Goal: Information Seeking & Learning: Check status

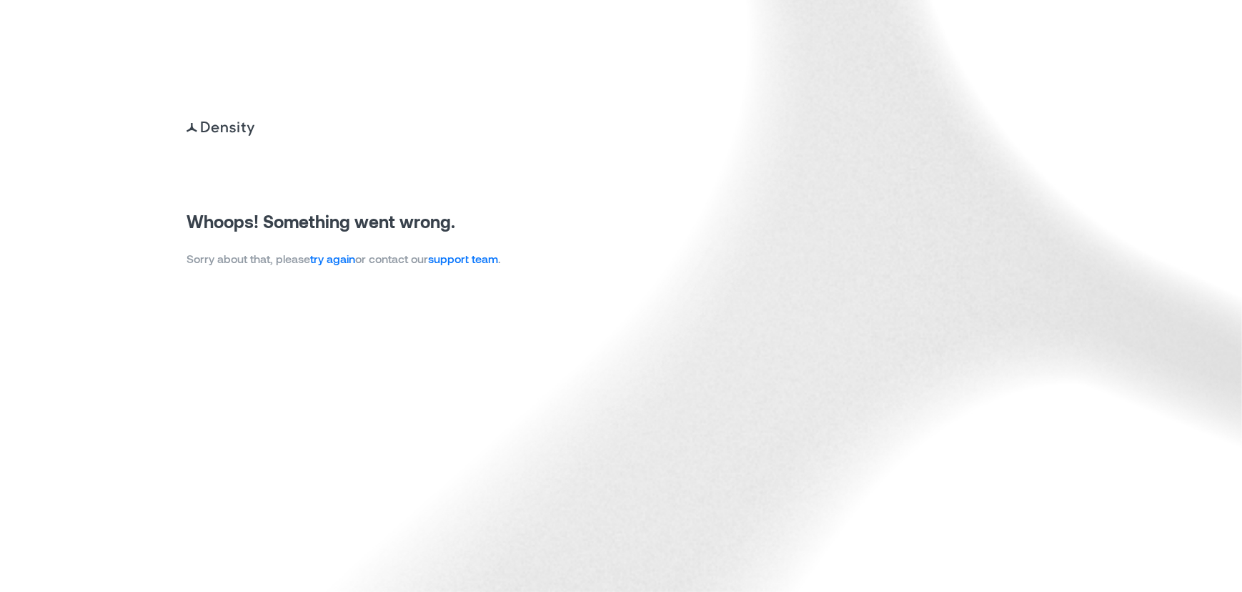
click at [351, 258] on link "try again" at bounding box center [332, 259] width 45 height 14
